Goal: Information Seeking & Learning: Learn about a topic

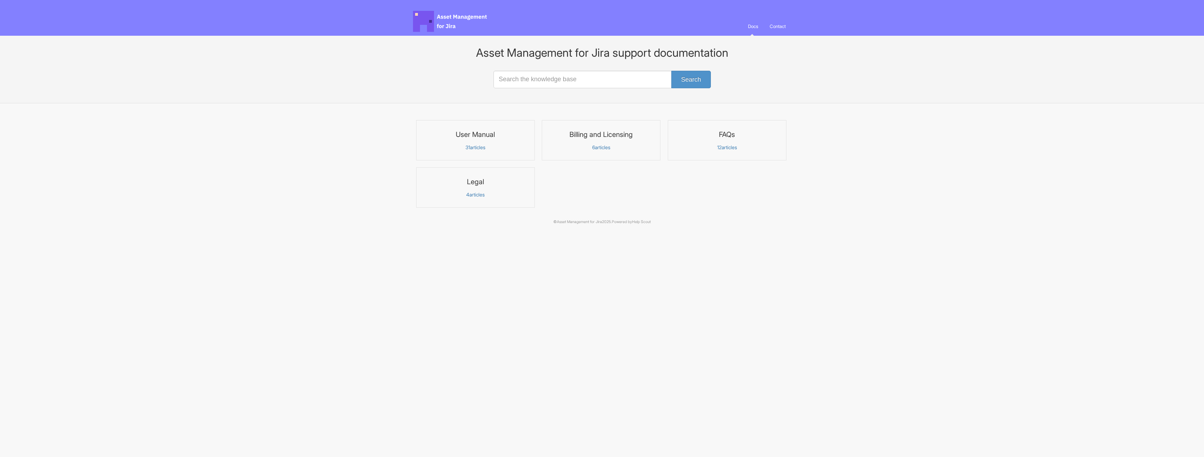
click at [479, 147] on p "31 articles" at bounding box center [476, 147] width 110 height 6
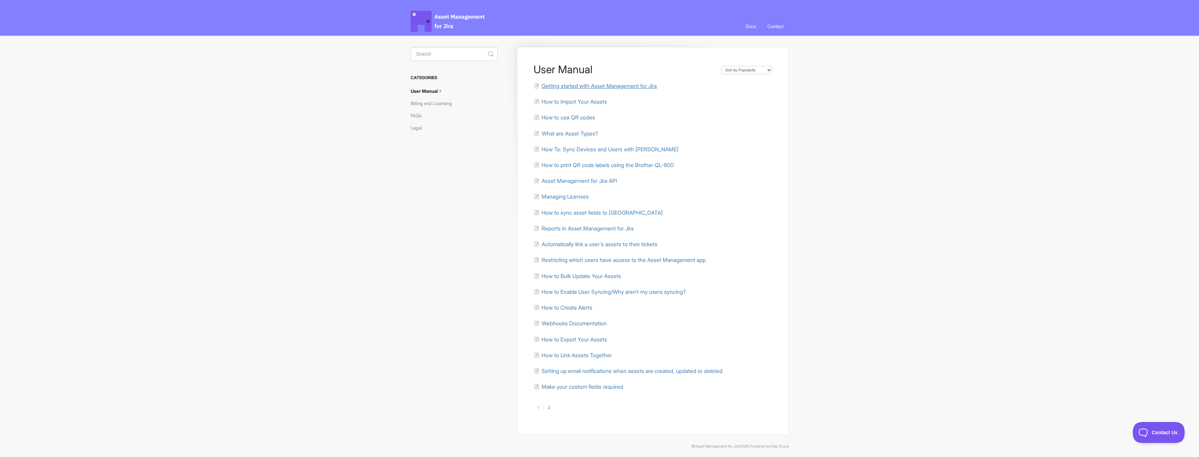
click at [597, 86] on span "Getting started with Asset Management for Jira" at bounding box center [598, 86] width 115 height 7
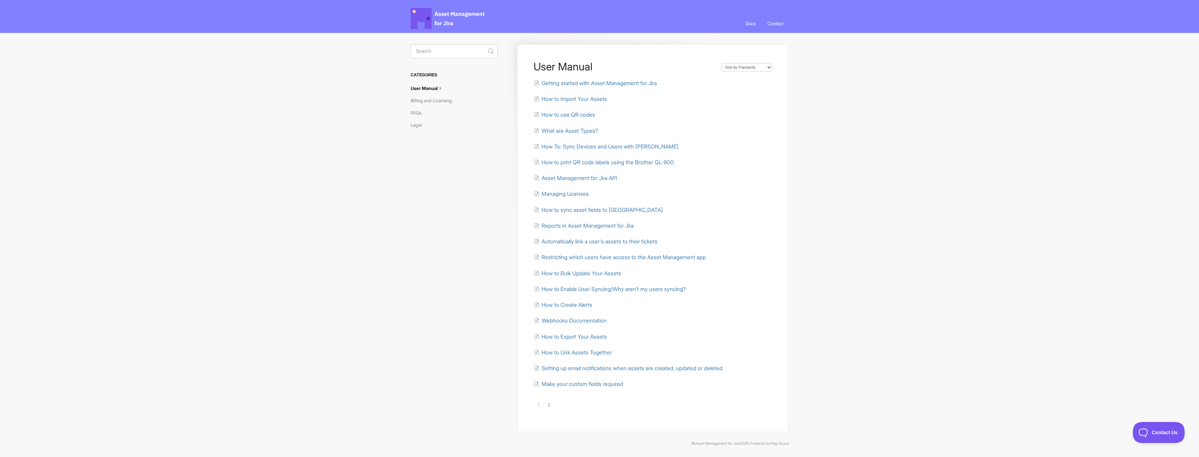
scroll to position [4, 0]
drag, startPoint x: 753, startPoint y: 173, endPoint x: 753, endPoint y: 177, distance: 4.5
click at [551, 402] on link "2" at bounding box center [548, 403] width 11 height 6
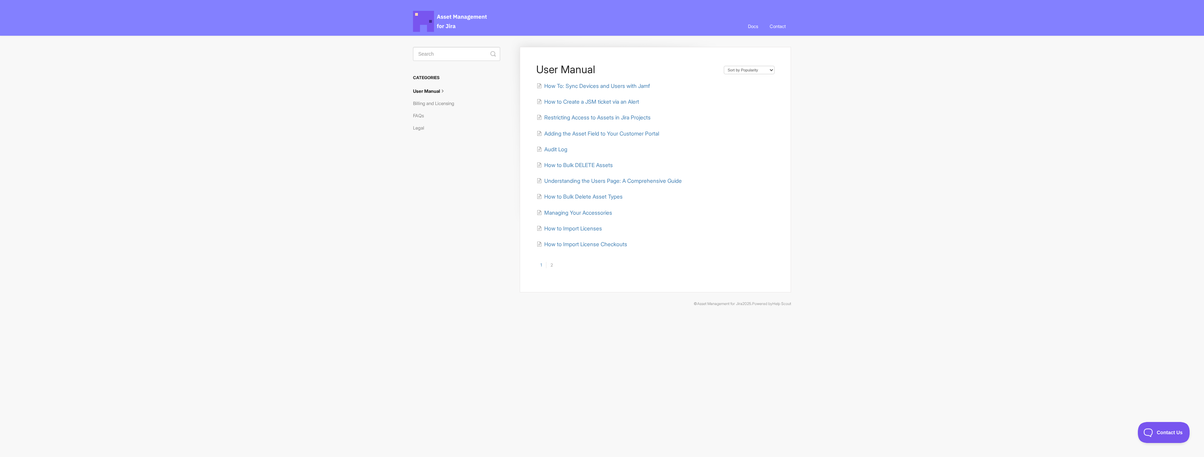
click at [543, 265] on link "1" at bounding box center [541, 265] width 10 height 6
click at [541, 265] on link "1" at bounding box center [541, 265] width 10 height 6
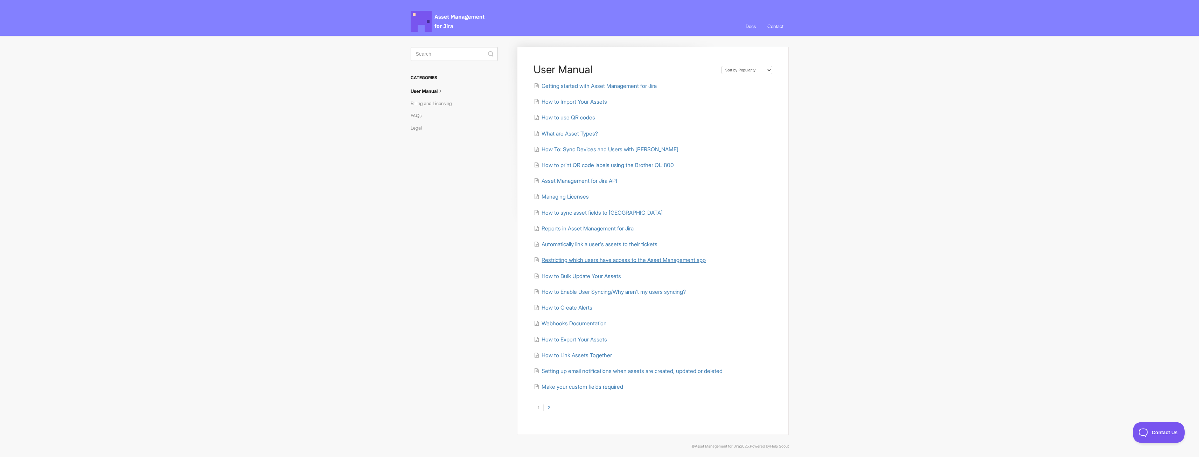
click at [598, 259] on span "Restricting which users have access to the Asset Management app" at bounding box center [623, 260] width 164 height 7
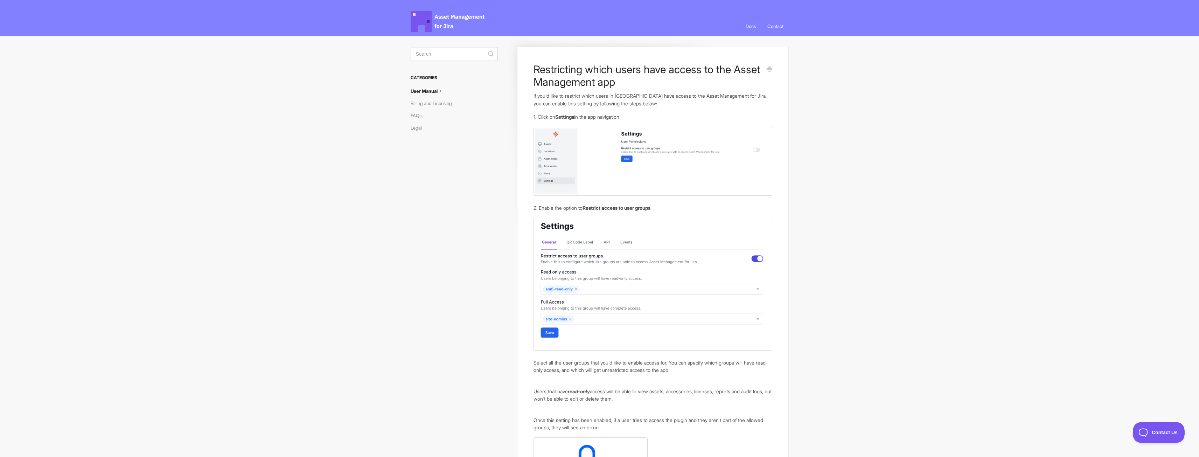
click at [437, 20] on span "Asset Management for Jira Docs" at bounding box center [447, 21] width 75 height 21
